Goal: Transaction & Acquisition: Subscribe to service/newsletter

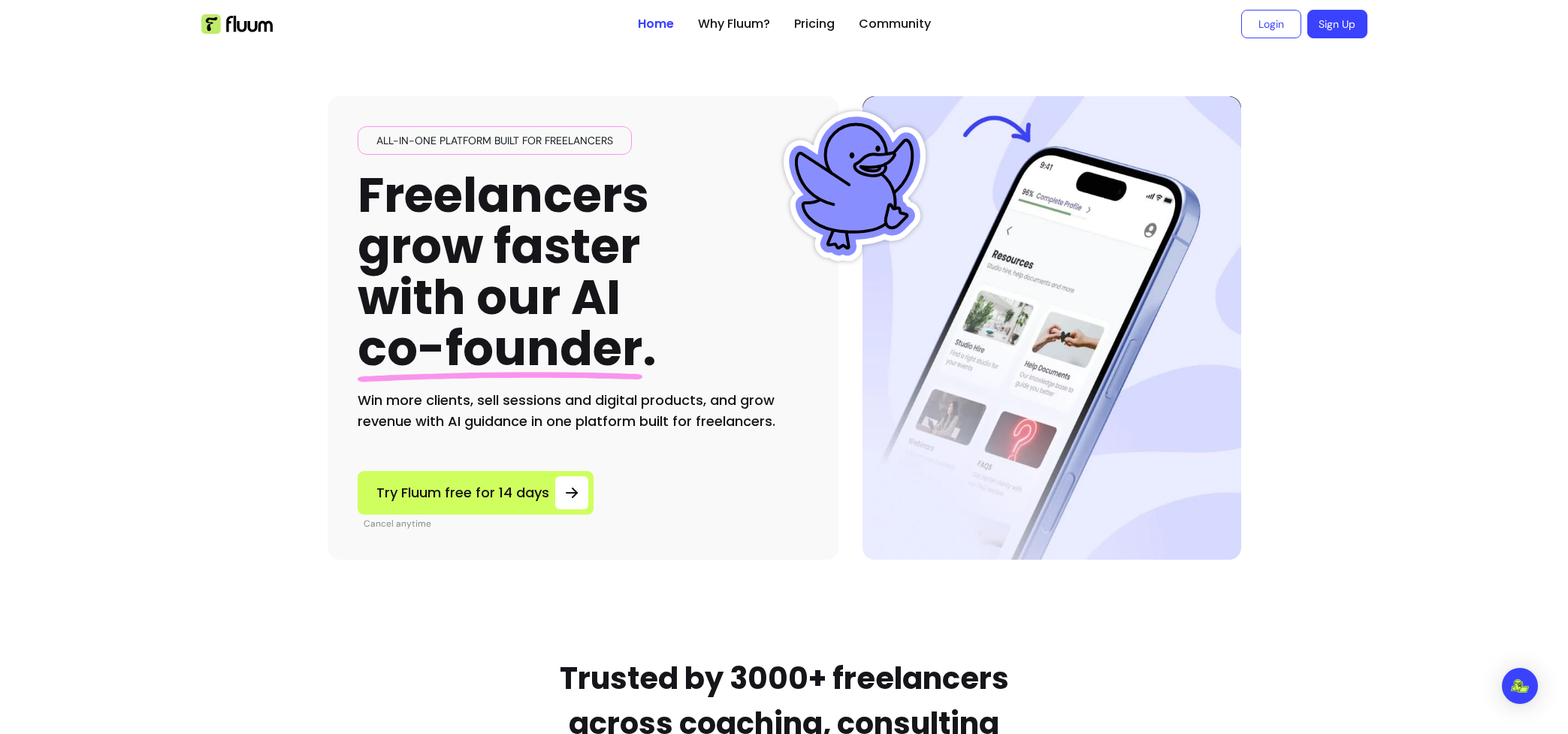
click at [837, 25] on ul "Home Why Fluum? Pricing Community" at bounding box center [785, 24] width 293 height 48
click at [821, 25] on link "Pricing" at bounding box center [815, 24] width 41 height 18
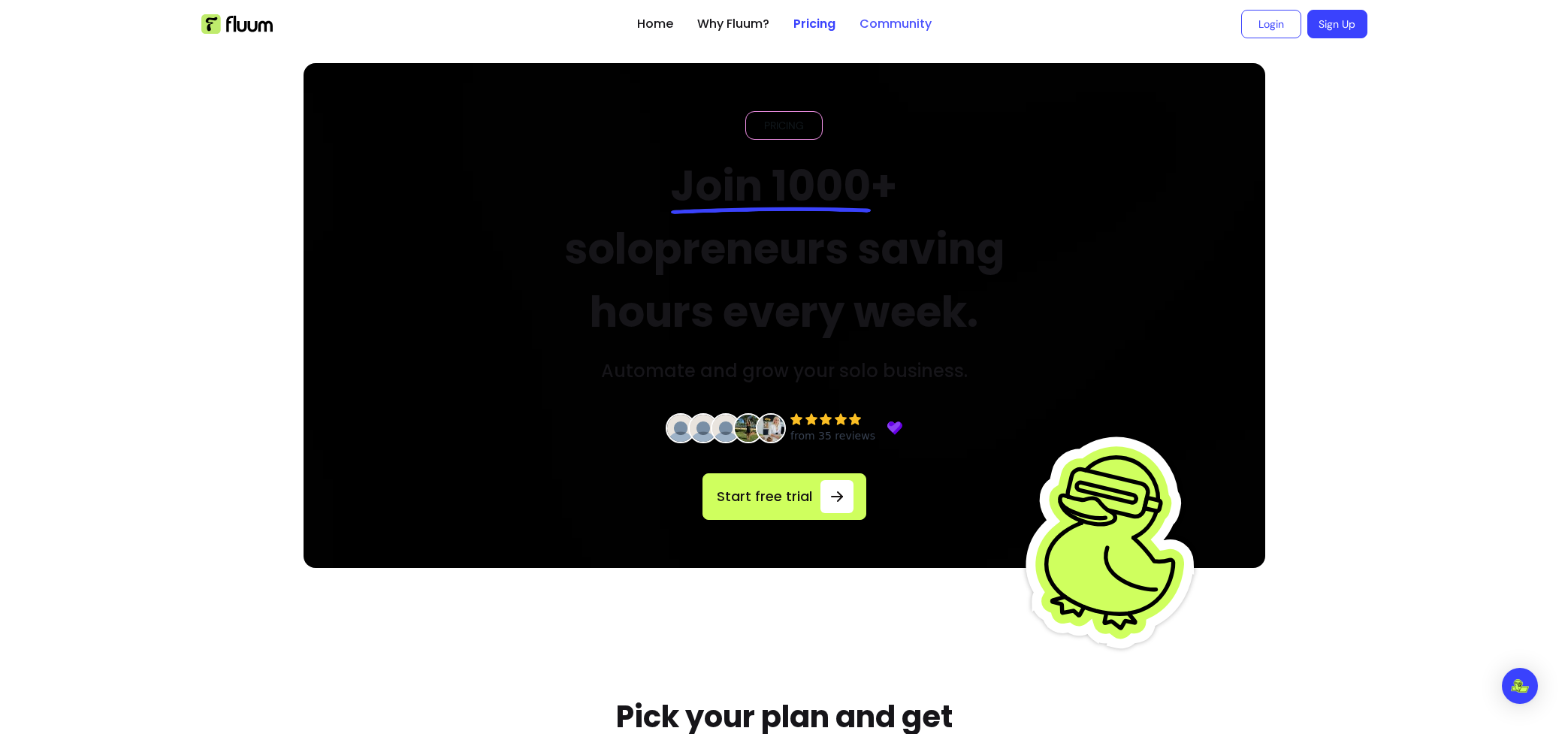
click at [890, 25] on link "Community" at bounding box center [896, 24] width 72 height 18
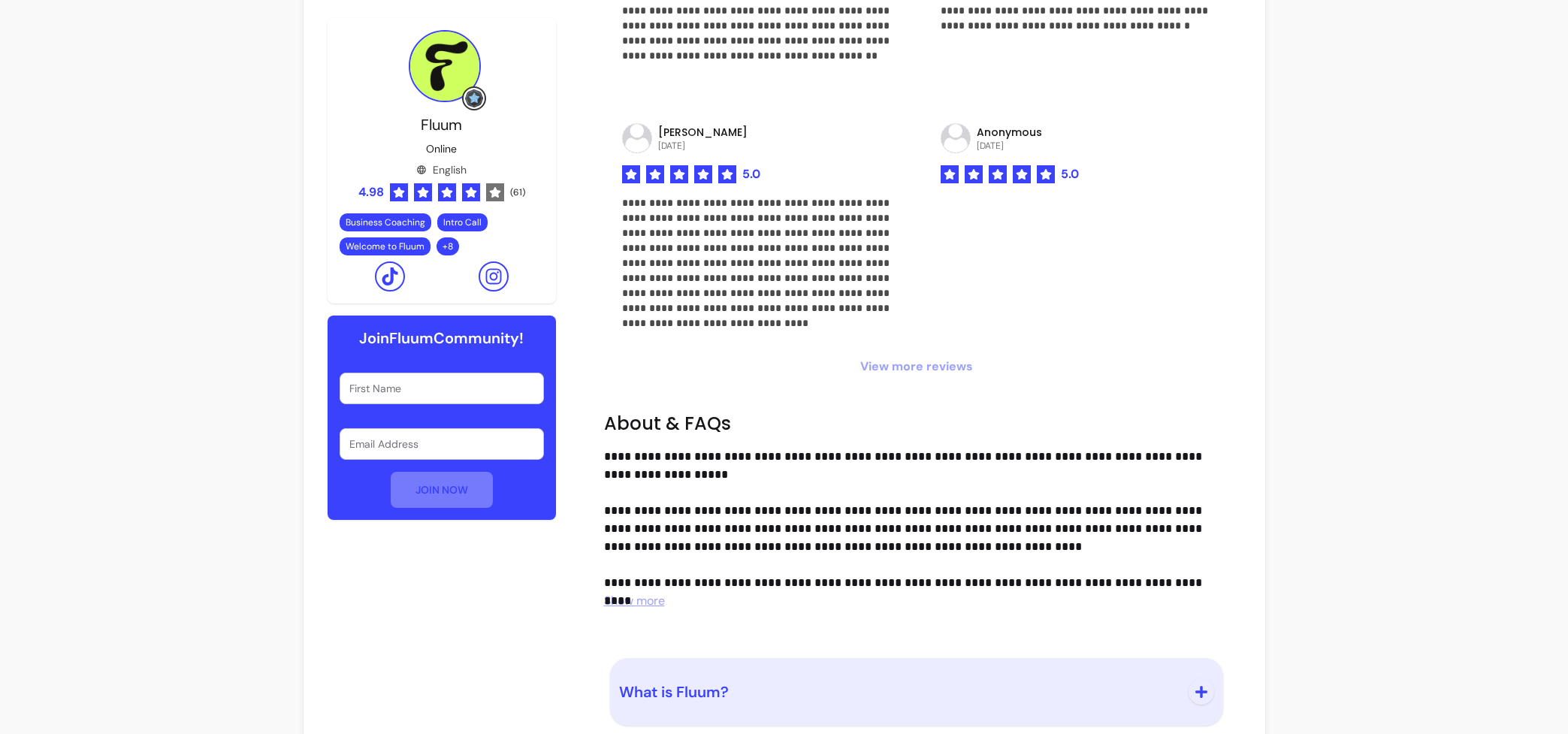
scroll to position [1152, 0]
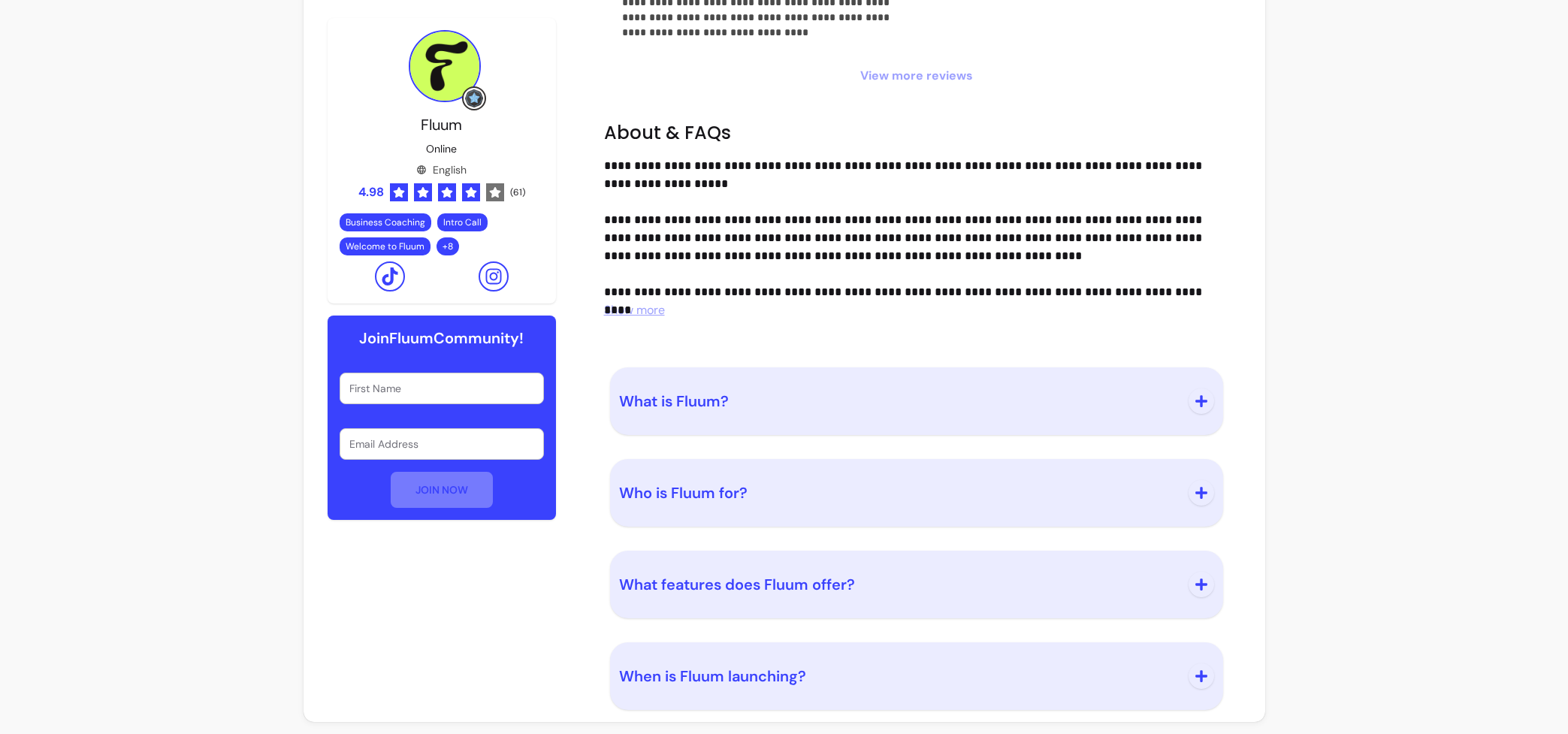
click at [1050, 385] on button "What is Fluum?" at bounding box center [917, 401] width 595 height 50
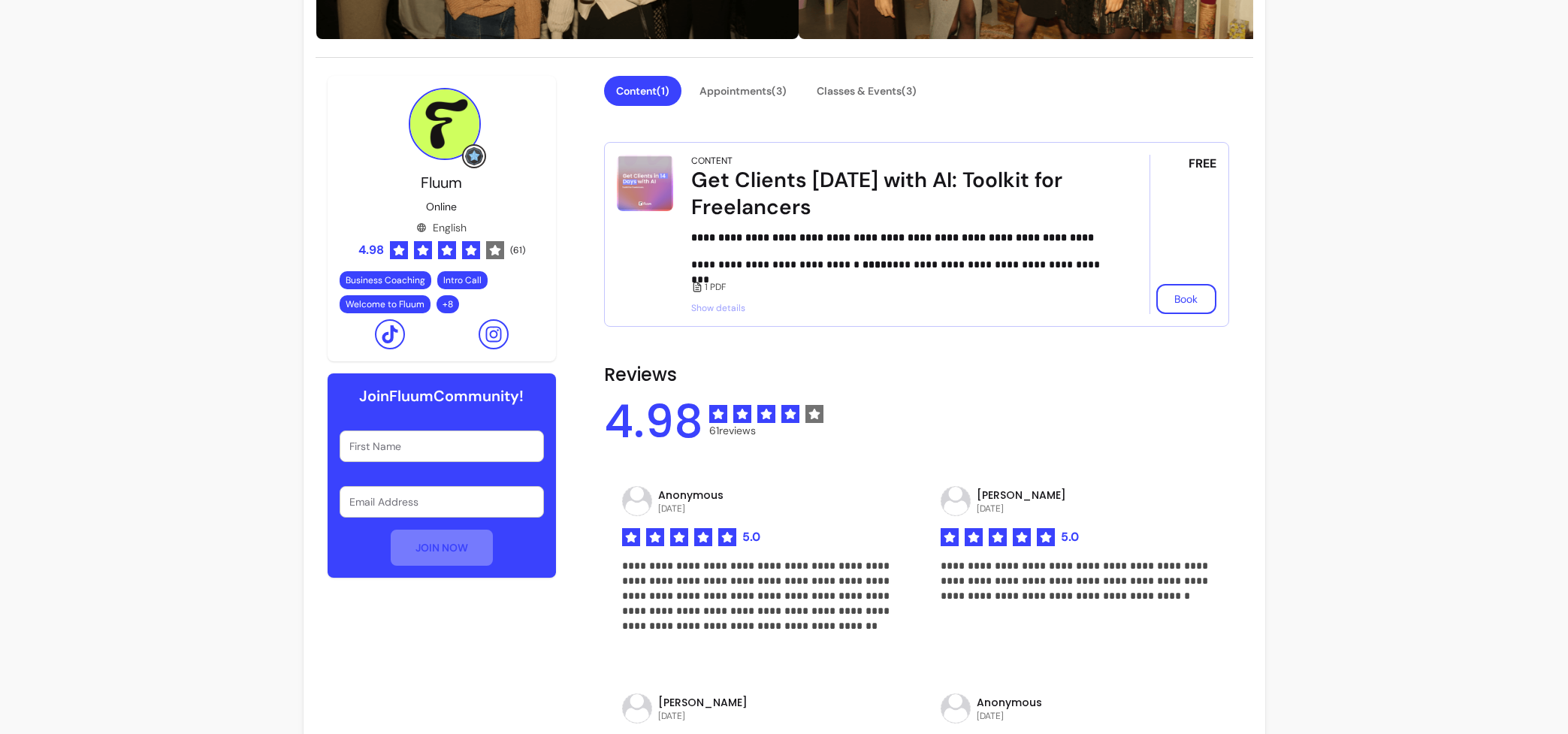
scroll to position [0, 0]
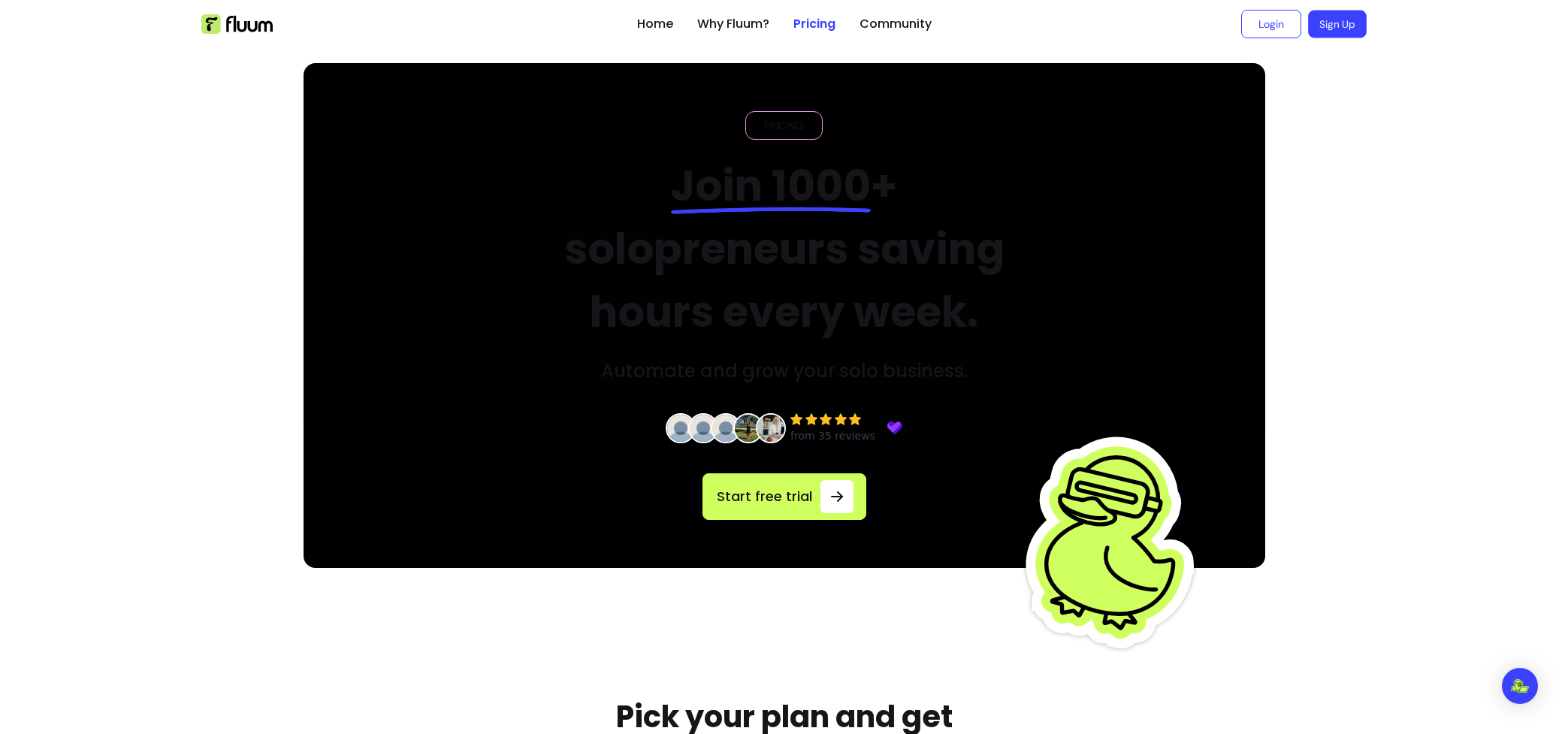
click at [1349, 24] on link "Sign Up" at bounding box center [1337, 24] width 59 height 28
